Goal: Obtain resource: Download file/media

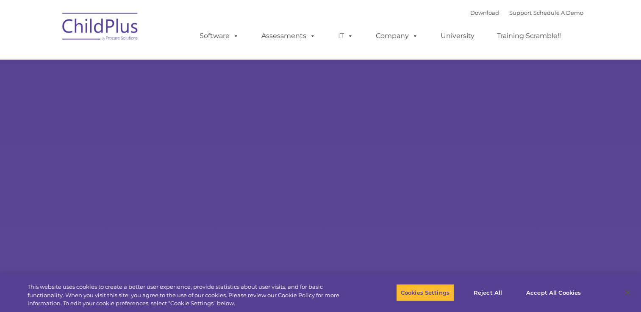
type input ""
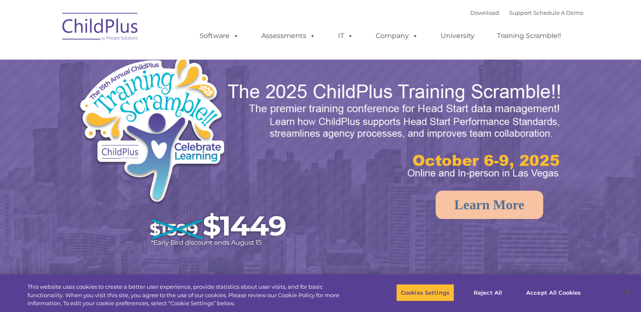
select select "MEDIUM"
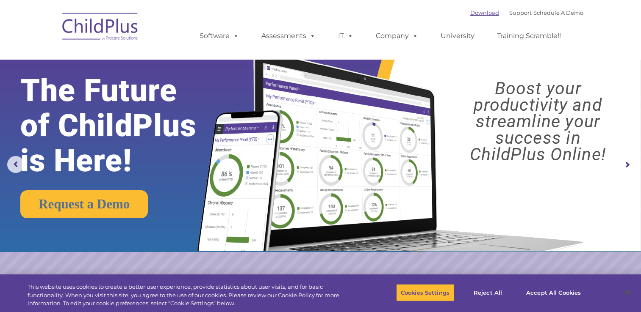
click at [472, 12] on link "Download" at bounding box center [484, 12] width 29 height 7
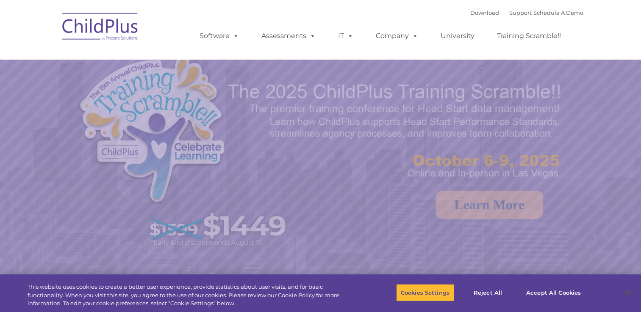
select select "MEDIUM"
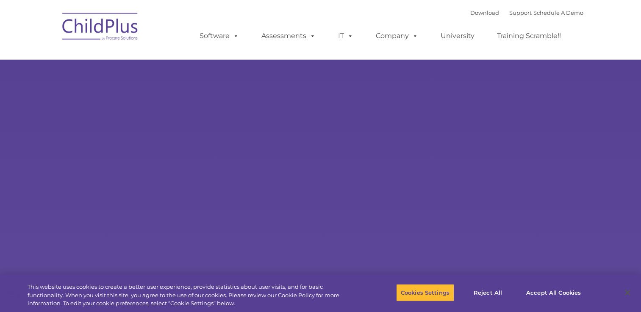
select select "MEDIUM"
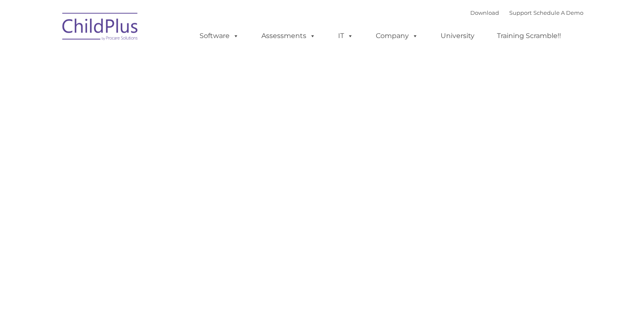
type input ""
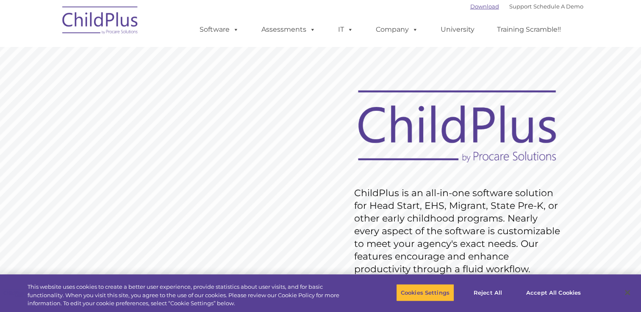
click at [479, 5] on link "Download" at bounding box center [484, 6] width 29 height 7
click at [544, 294] on button "Accept All Cookies" at bounding box center [553, 293] width 64 height 18
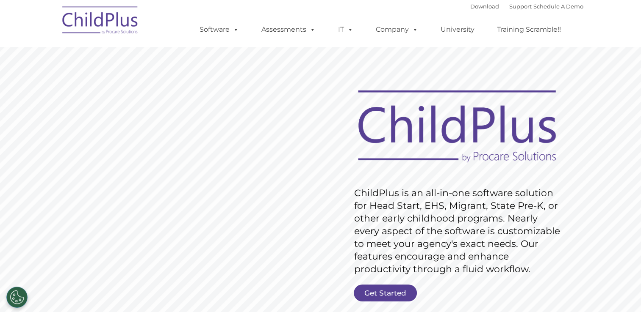
click at [102, 13] on img at bounding box center [100, 21] width 85 height 42
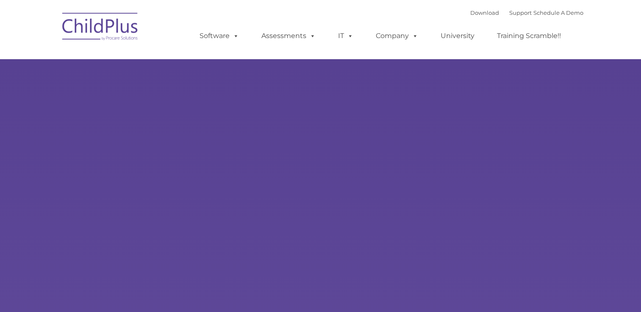
type input ""
select select "MEDIUM"
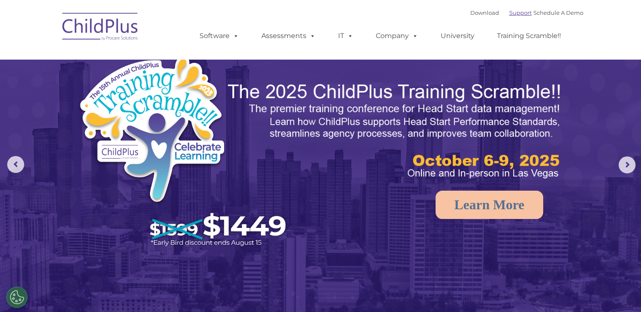
click at [511, 10] on link "Support" at bounding box center [520, 12] width 22 height 7
